Goal: Information Seeking & Learning: Learn about a topic

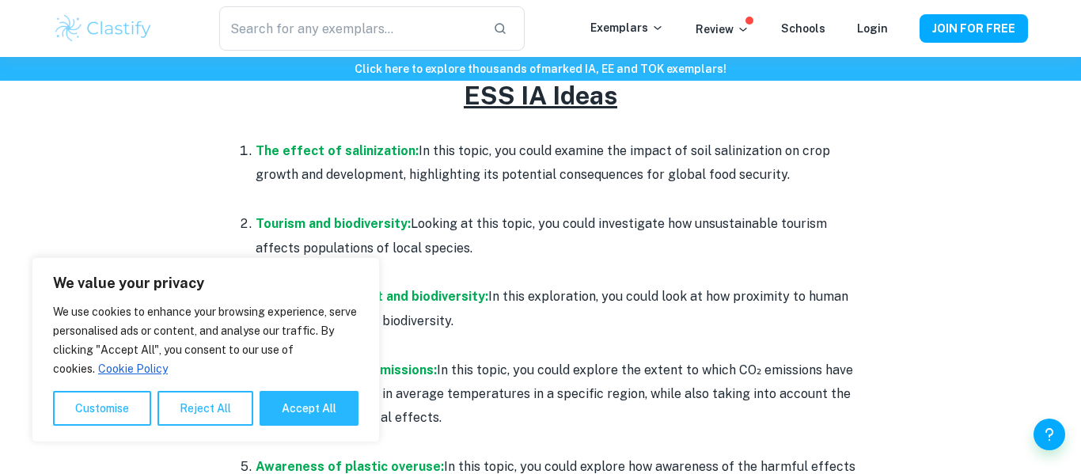
scroll to position [739, 0]
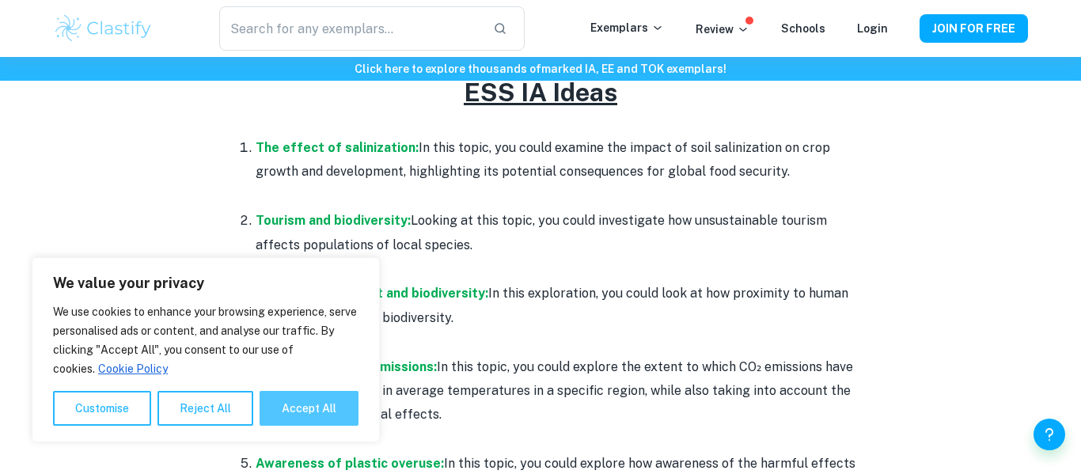
click at [314, 416] on button "Accept All" at bounding box center [308, 408] width 99 height 35
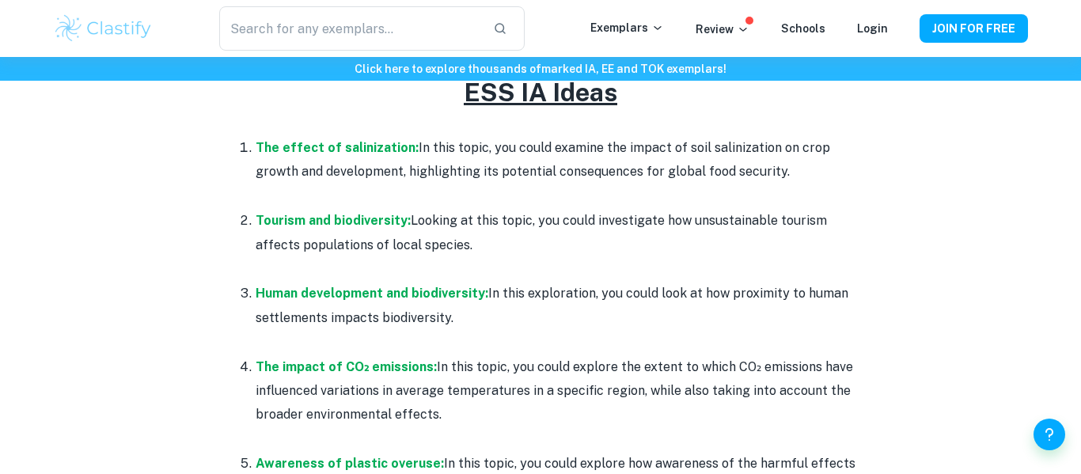
checkbox input "true"
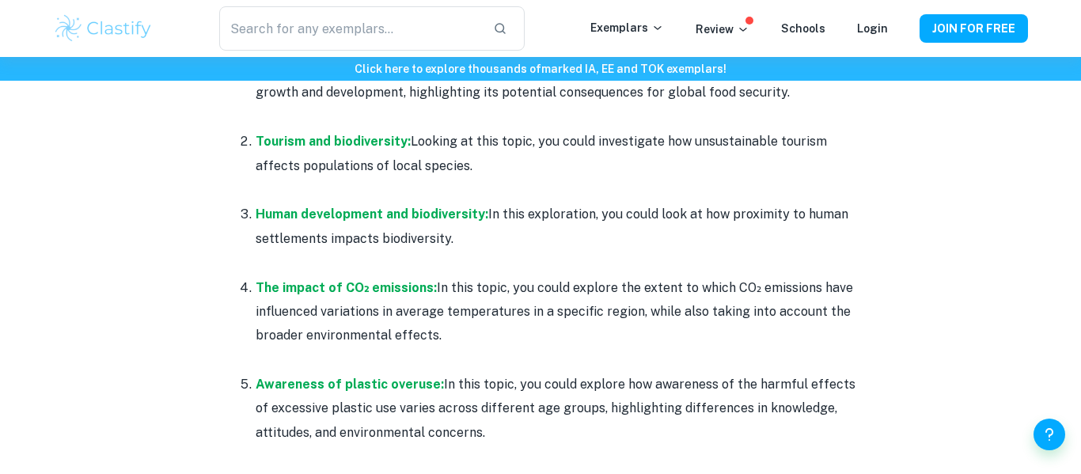
scroll to position [820, 0]
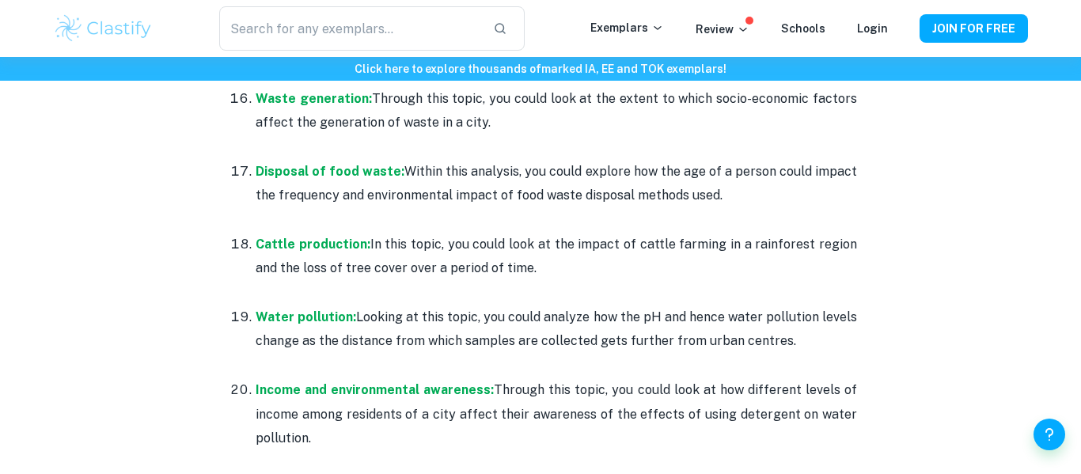
scroll to position [2013, 0]
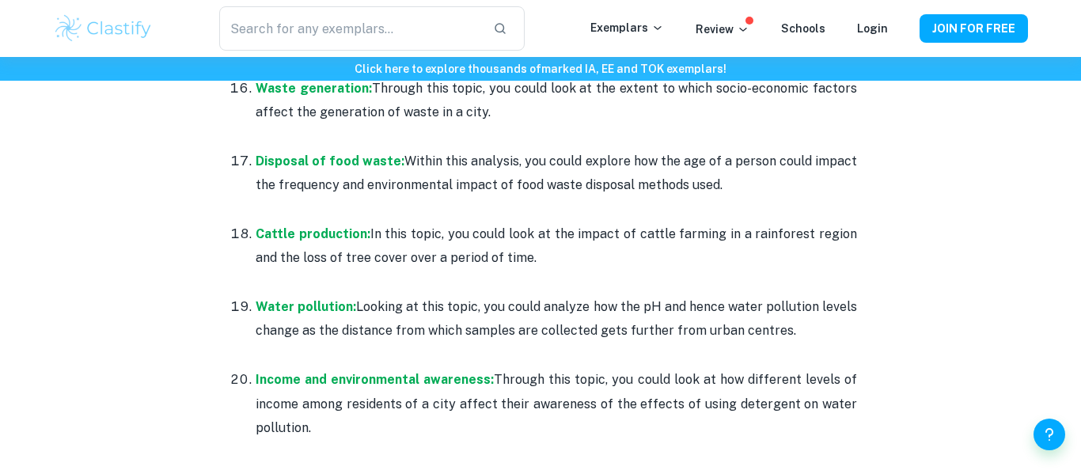
click at [780, 382] on p "Income and environmental awareness: Through this topic, you could look at how d…" at bounding box center [556, 404] width 601 height 72
copy p "detergent"
drag, startPoint x: 495, startPoint y: 354, endPoint x: 506, endPoint y: 397, distance: 43.9
click at [506, 397] on p "Income and environmental awareness: Through this topic, you could look at how d…" at bounding box center [556, 404] width 601 height 72
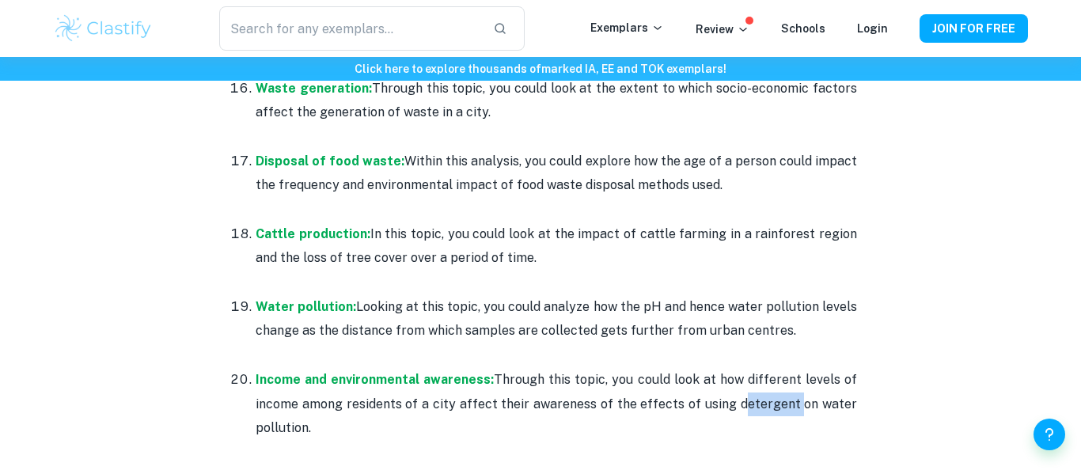
copy p "Through this topic, you could look at how different levels of income among resi…"
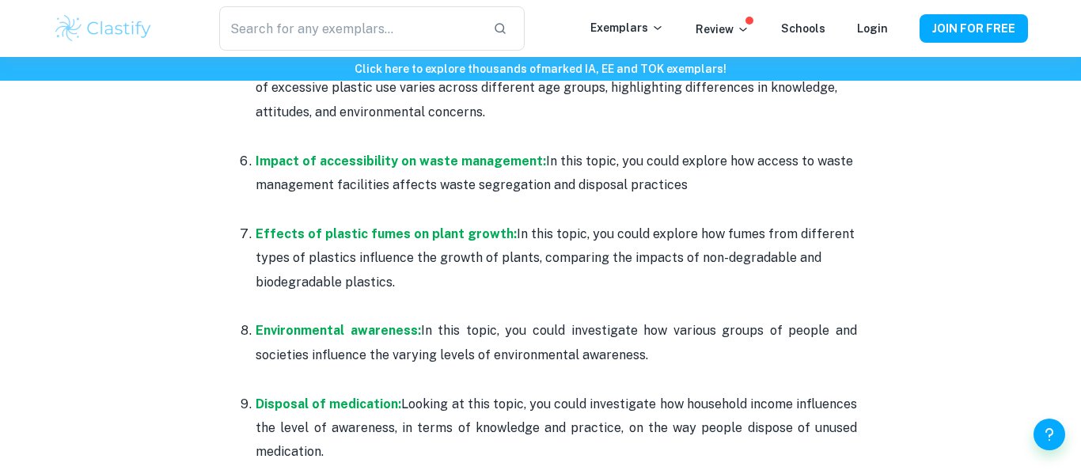
scroll to position [1134, 0]
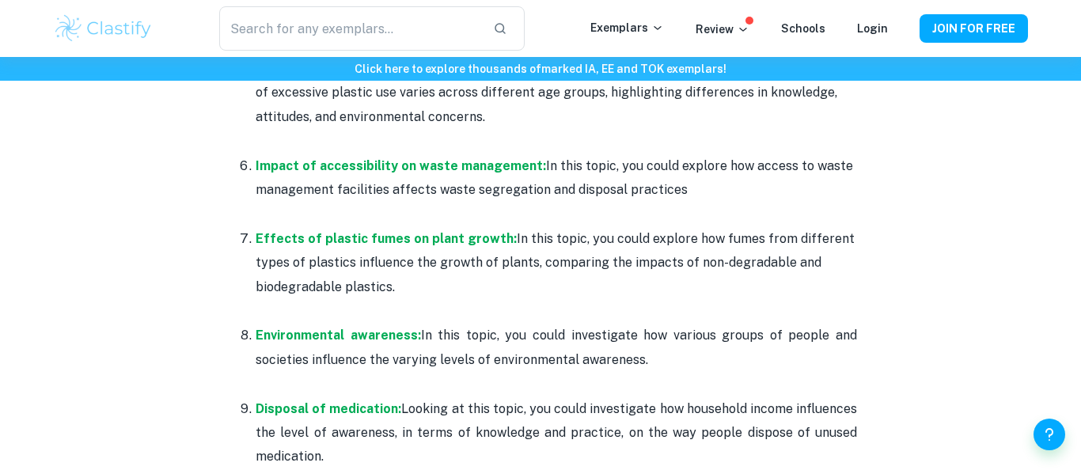
drag, startPoint x: 255, startPoint y: 326, endPoint x: 669, endPoint y: 355, distance: 414.8
click at [669, 355] on p "Environmental awareness: In this topic, you could investigate how various group…" at bounding box center [556, 348] width 601 height 48
copy p "Environmental awareness: In this topic, you could investigate how various group…"
